Goal: Information Seeking & Learning: Check status

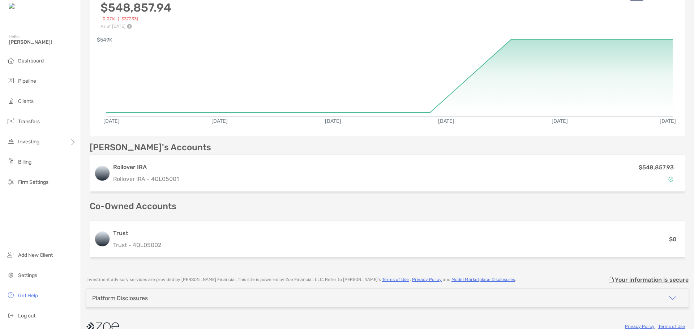
scroll to position [112, 0]
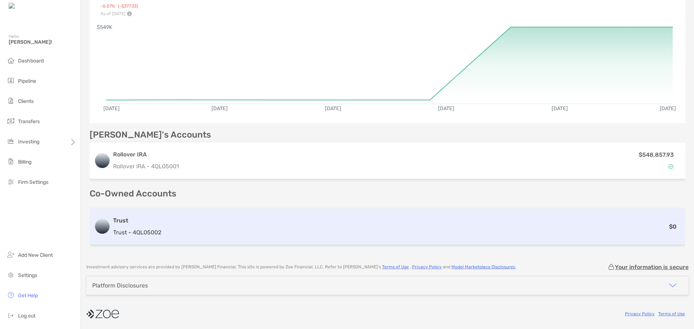
click at [358, 215] on div "Trust Trust - 4QL05002 $0" at bounding box center [387, 226] width 595 height 36
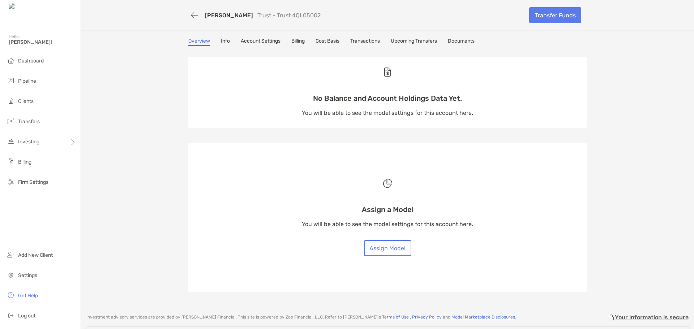
click at [360, 45] on link "Transactions" at bounding box center [365, 42] width 30 height 8
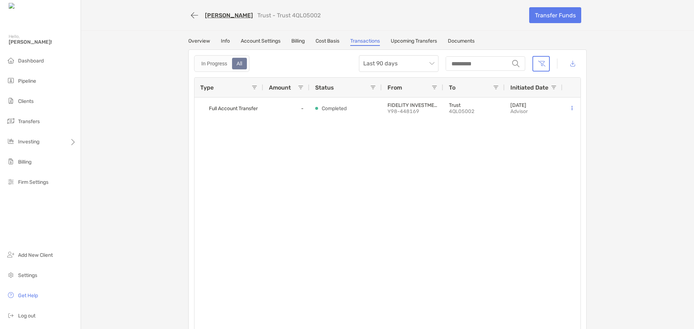
click at [221, 41] on link "Info" at bounding box center [225, 42] width 9 height 8
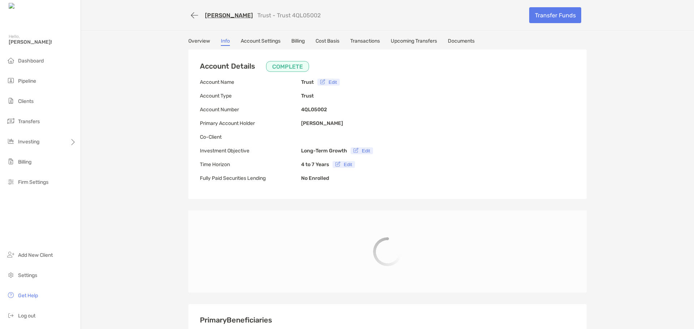
type input "**********"
click at [193, 44] on link "Overview" at bounding box center [199, 42] width 22 height 8
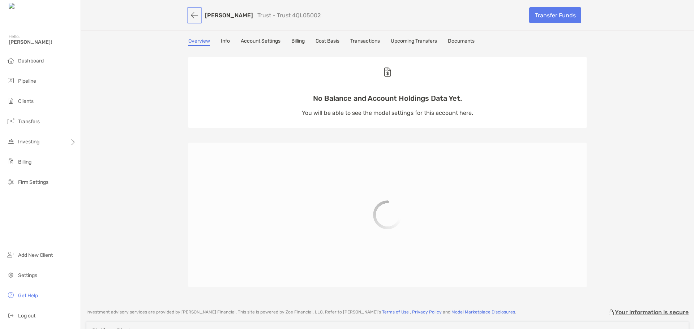
click at [190, 17] on button "button" at bounding box center [194, 15] width 12 height 13
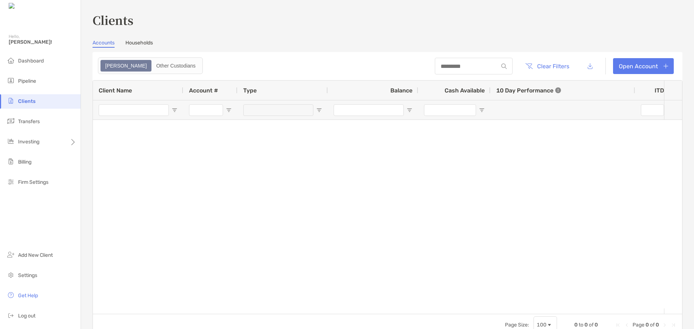
click at [134, 43] on link "Households" at bounding box center [138, 44] width 27 height 8
